Goal: Information Seeking & Learning: Learn about a topic

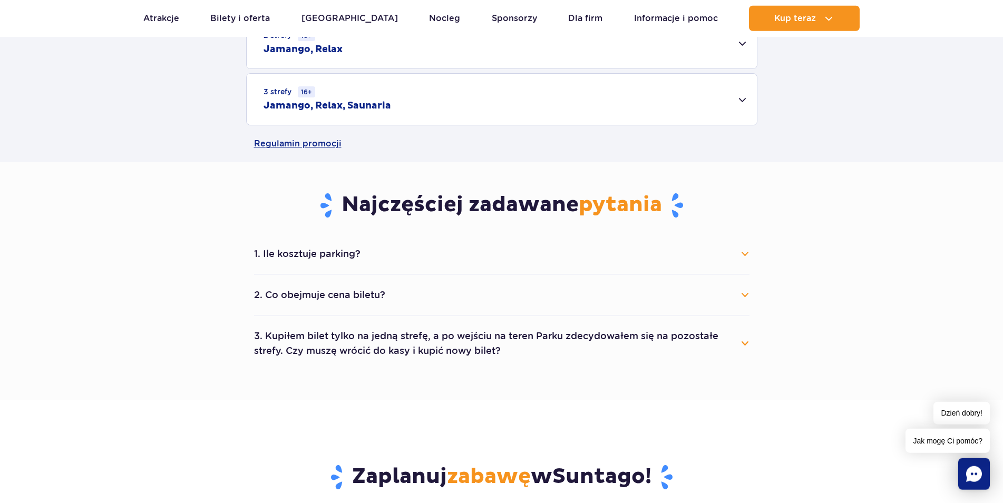
scroll to position [430, 0]
click at [746, 256] on button "1. Ile kosztuje parking?" at bounding box center [502, 252] width 496 height 23
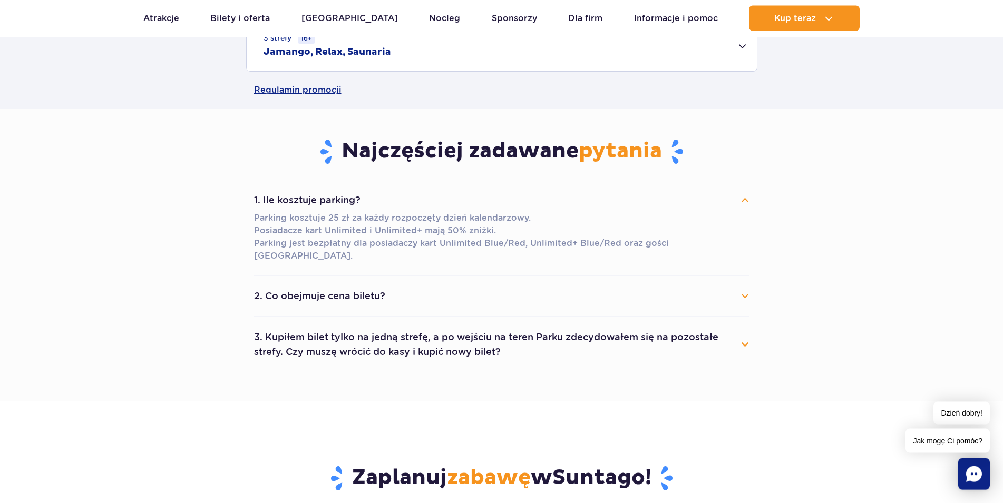
scroll to position [484, 0]
click at [734, 284] on button "2. Co obejmuje cena biletu?" at bounding box center [502, 295] width 496 height 23
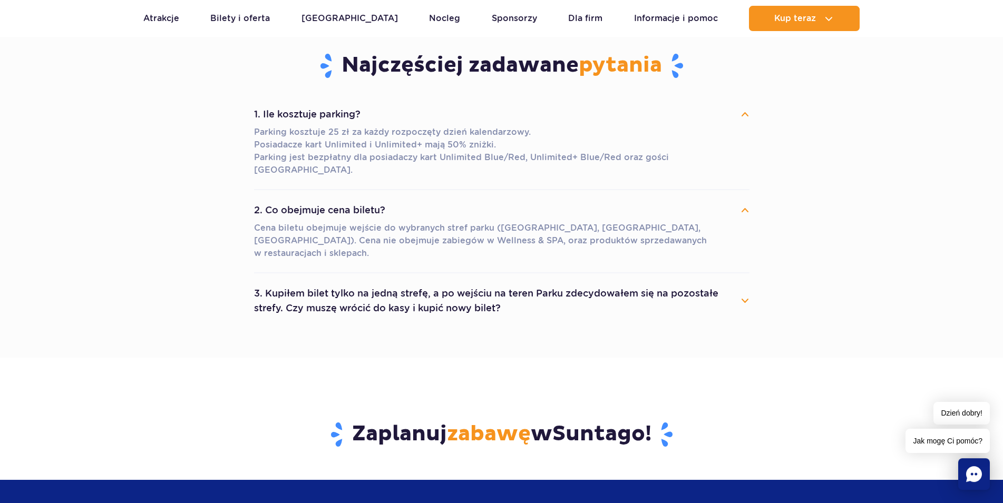
scroll to position [591, 0]
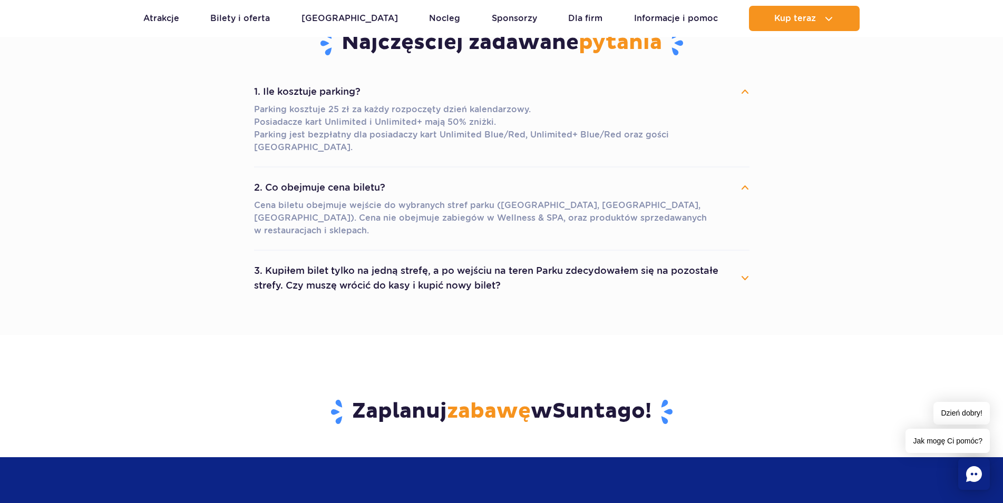
click at [740, 259] on button "3. Kupiłem bilet tylko na jedną strefę, a po wejściu na teren Parku zdecydowałe…" at bounding box center [502, 278] width 496 height 38
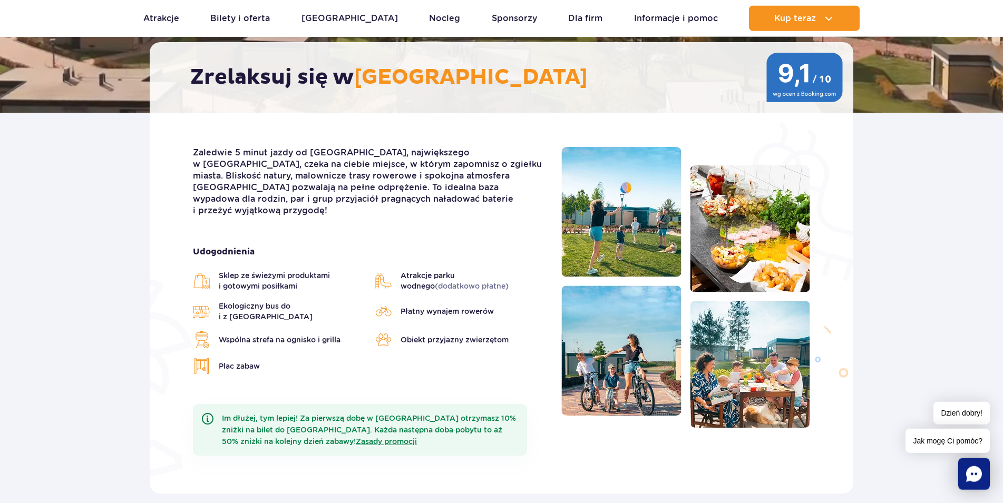
scroll to position [215, 0]
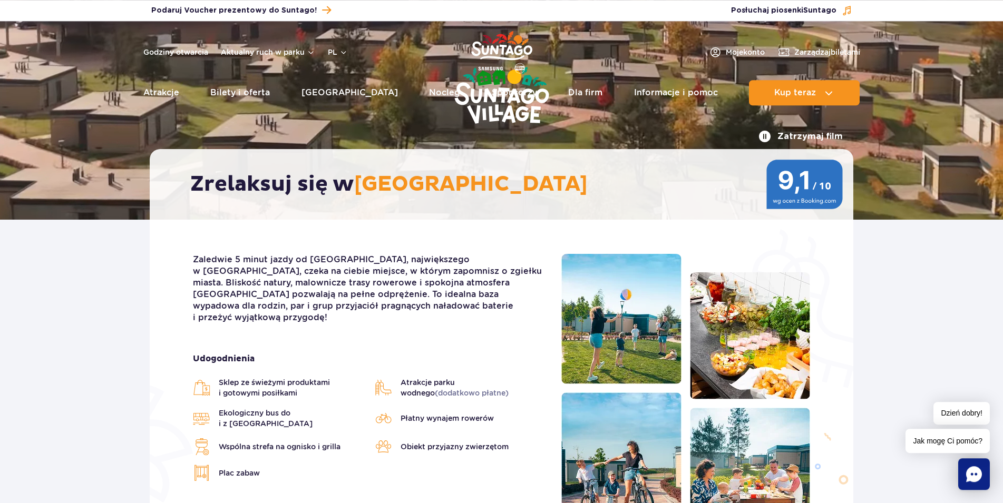
scroll to position [0, 0]
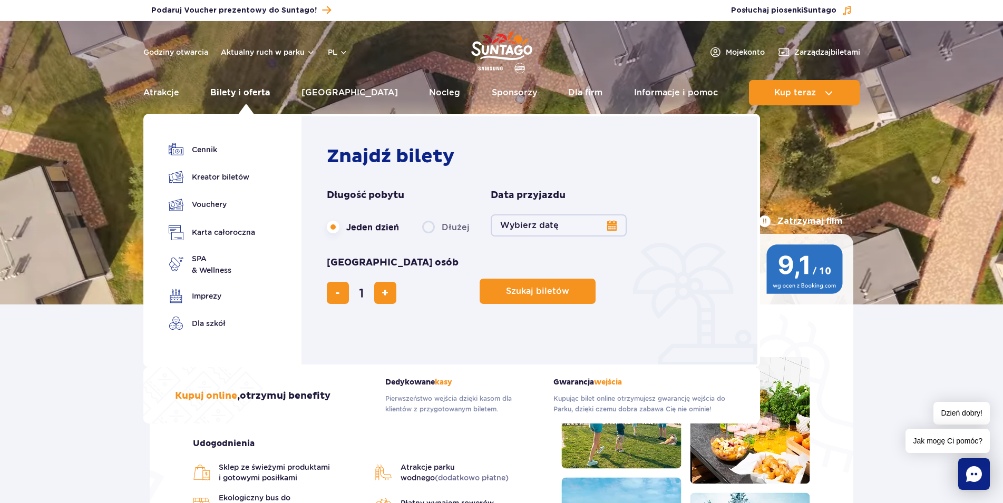
click at [237, 94] on link "Bilety i oferta" at bounding box center [240, 92] width 60 height 25
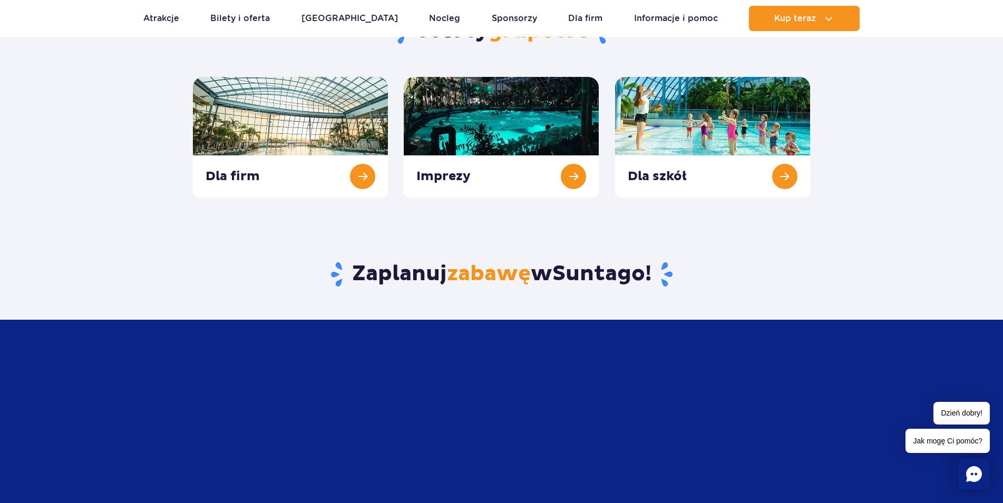
scroll to position [269, 0]
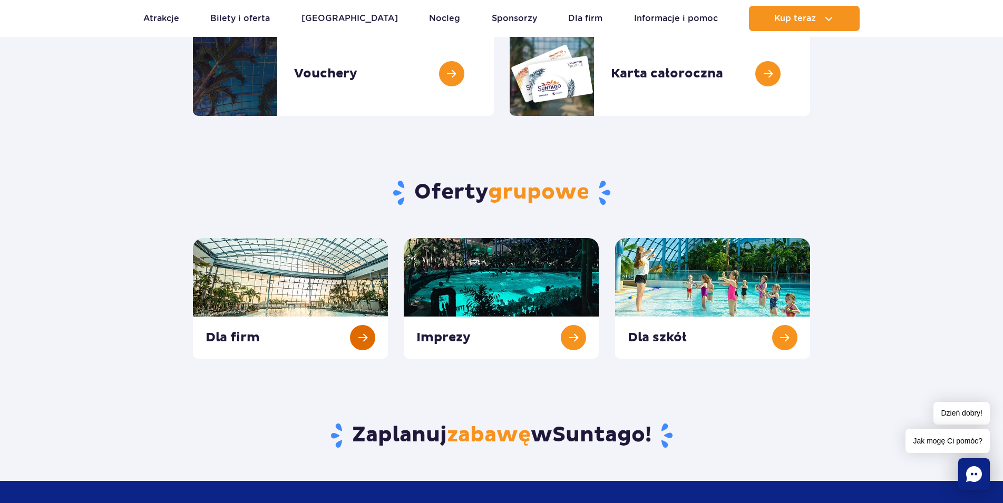
click at [366, 333] on link at bounding box center [290, 298] width 195 height 121
